Goal: Register for event/course

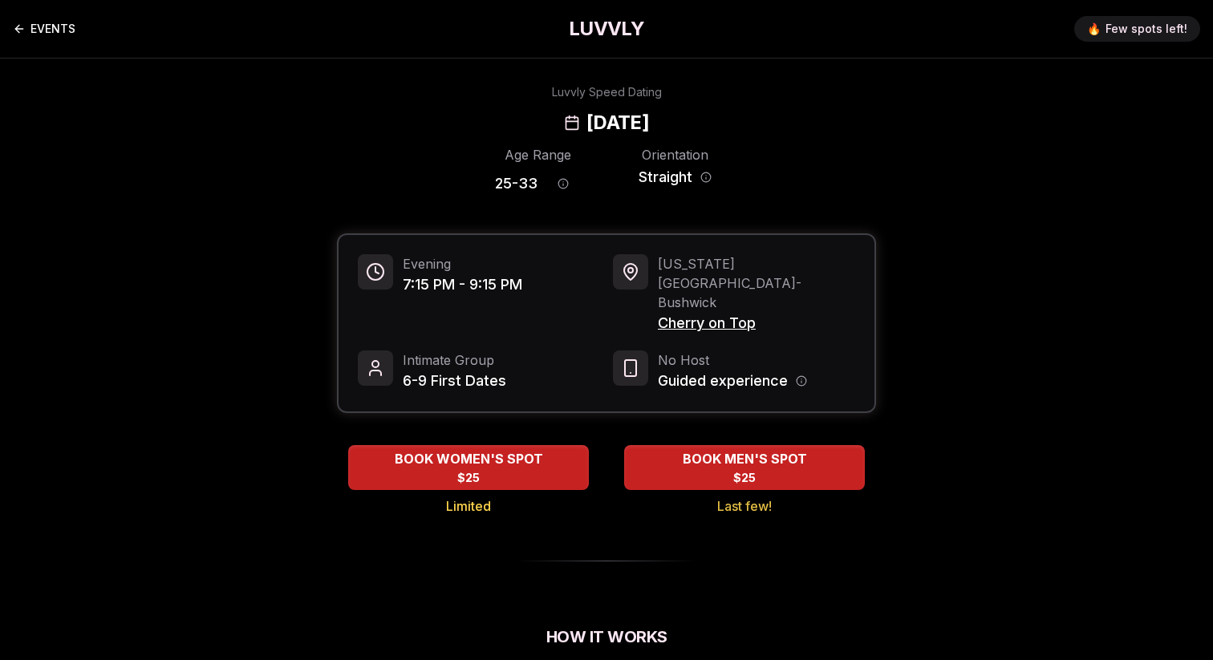
click at [34, 27] on link "EVENTS" at bounding box center [44, 29] width 63 height 32
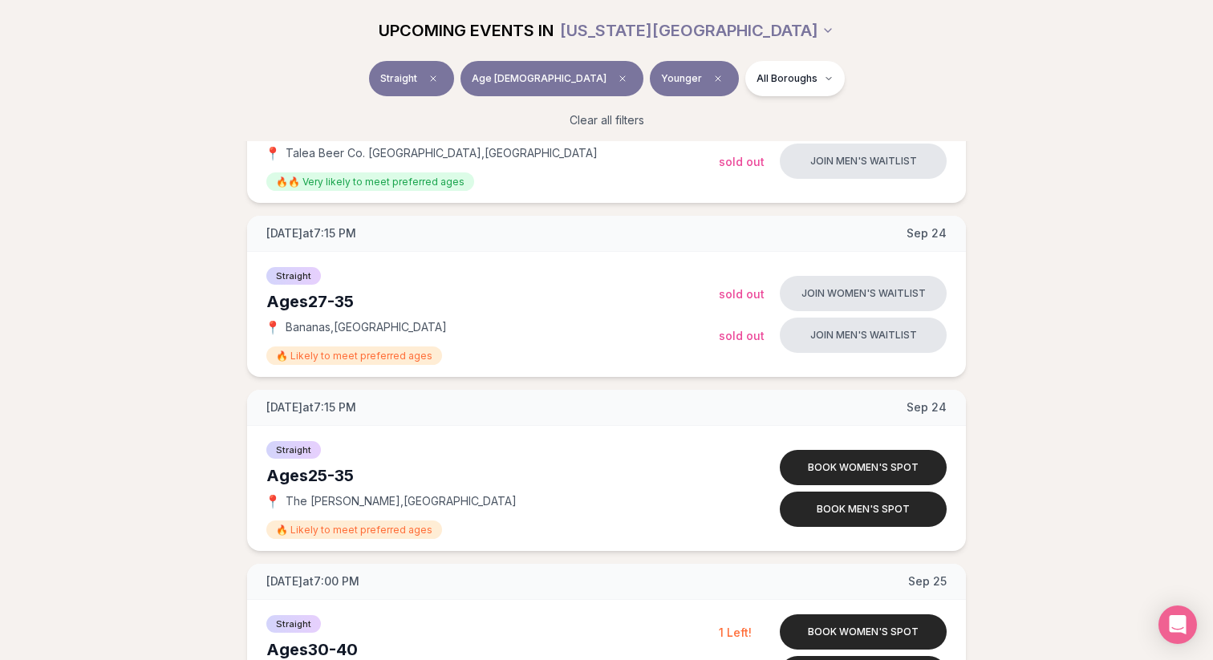
scroll to position [2033, 0]
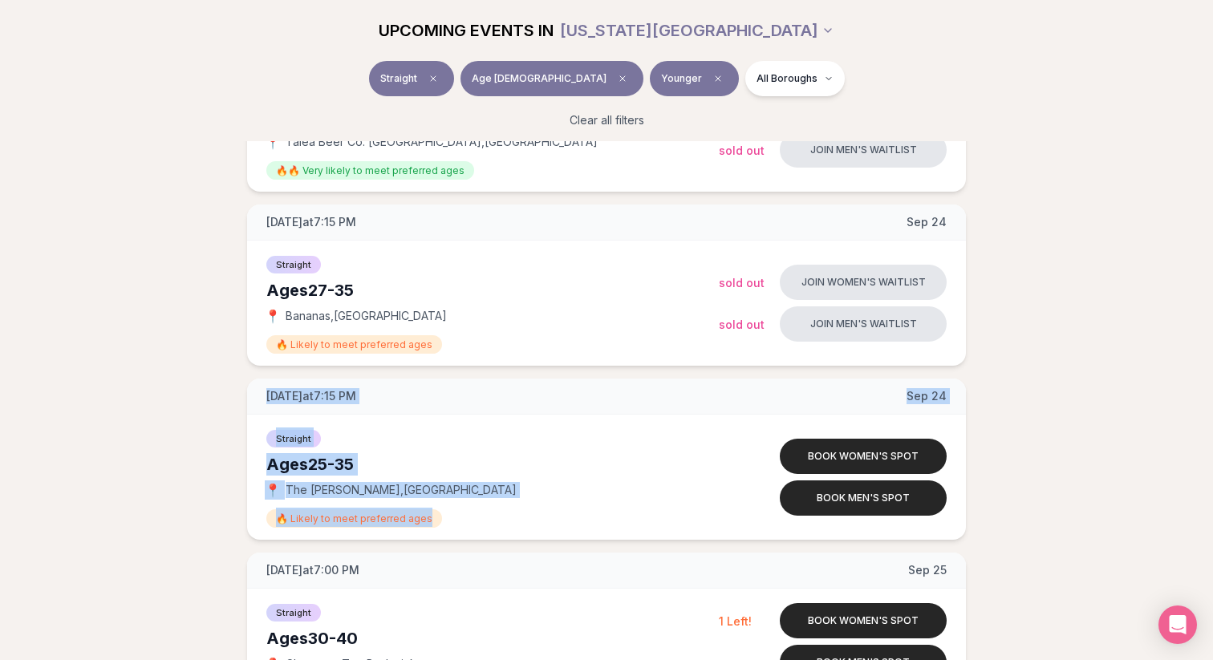
drag, startPoint x: 185, startPoint y: 393, endPoint x: 186, endPoint y: 527, distance: 134.0
drag, startPoint x: 186, startPoint y: 527, endPoint x: 187, endPoint y: 390, distance: 137.2
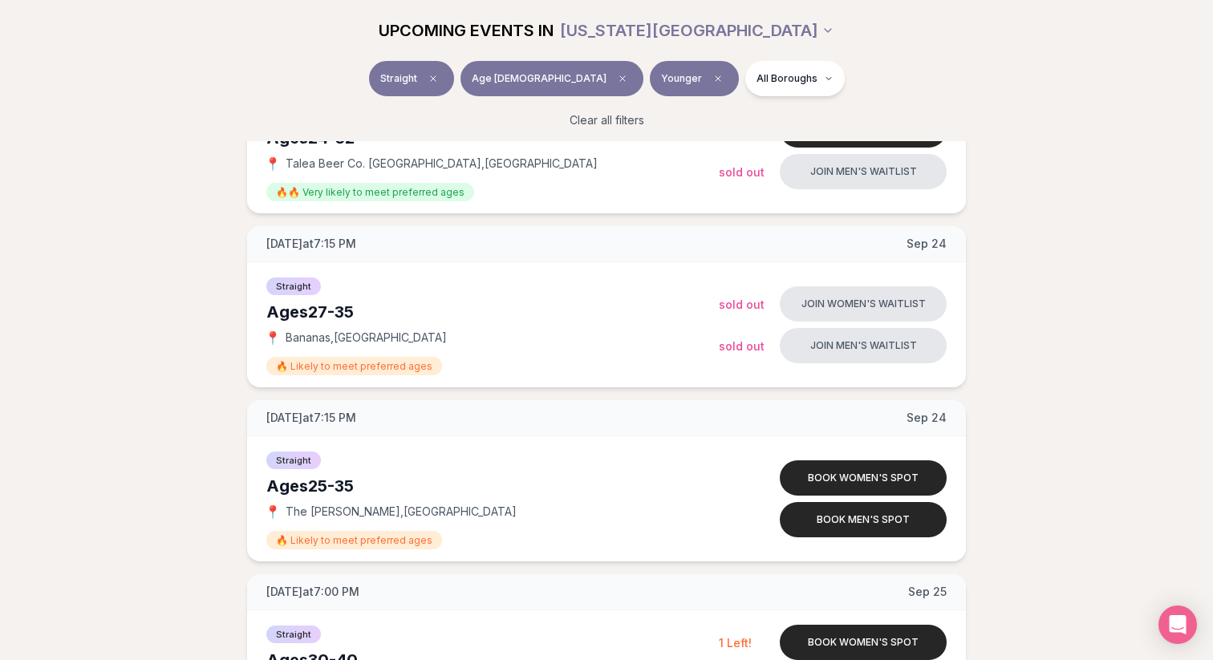
scroll to position [1947, 0]
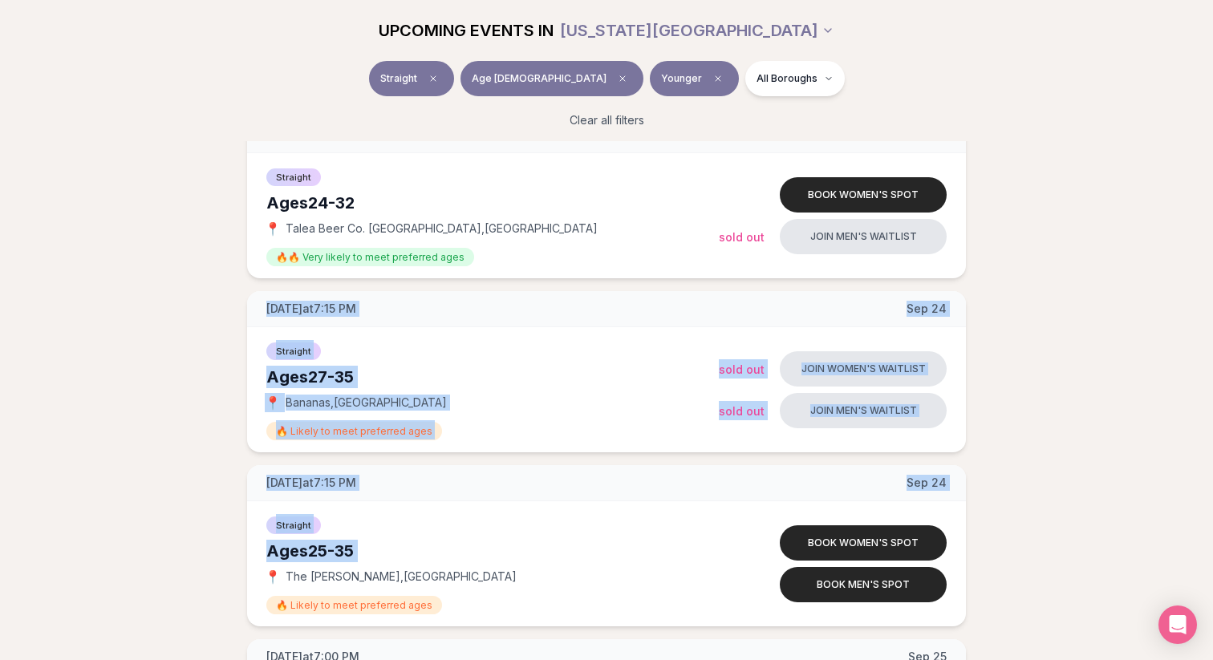
drag, startPoint x: 221, startPoint y: 304, endPoint x: 233, endPoint y: 578, distance: 273.9
drag, startPoint x: 233, startPoint y: 578, endPoint x: 222, endPoint y: 315, distance: 262.6
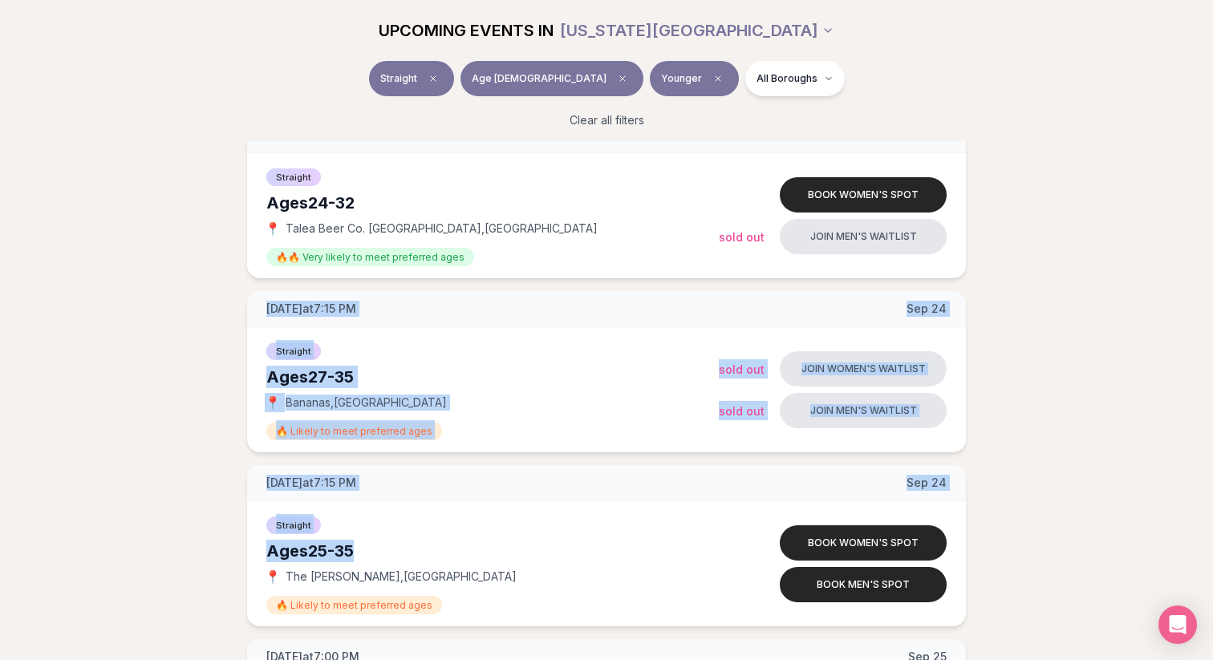
drag, startPoint x: 221, startPoint y: 300, endPoint x: 223, endPoint y: 452, distance: 151.7
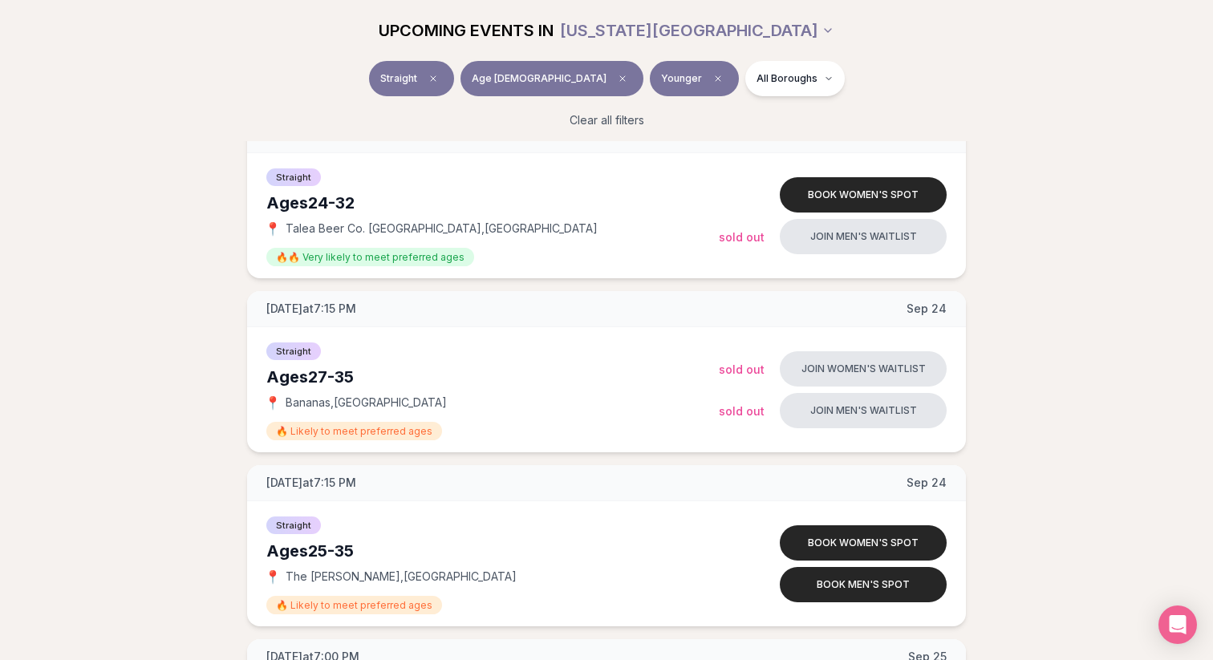
drag, startPoint x: 223, startPoint y: 452, endPoint x: 213, endPoint y: 306, distance: 146.4
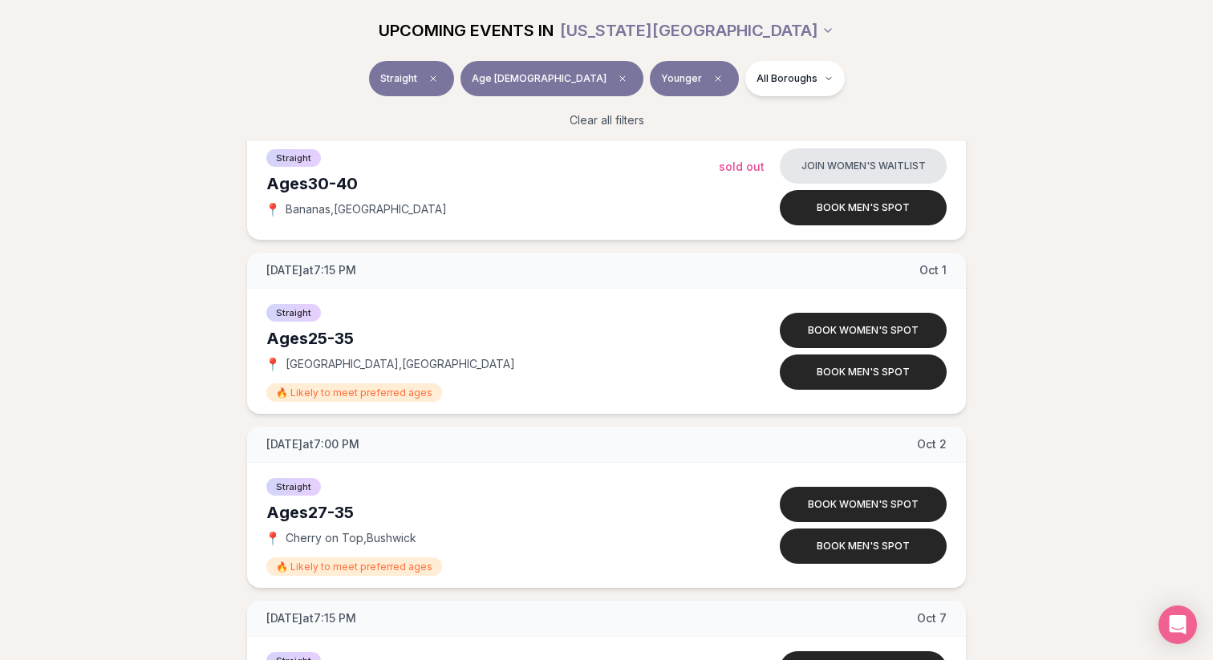
scroll to position [3477, 0]
